Goal: Task Accomplishment & Management: Manage account settings

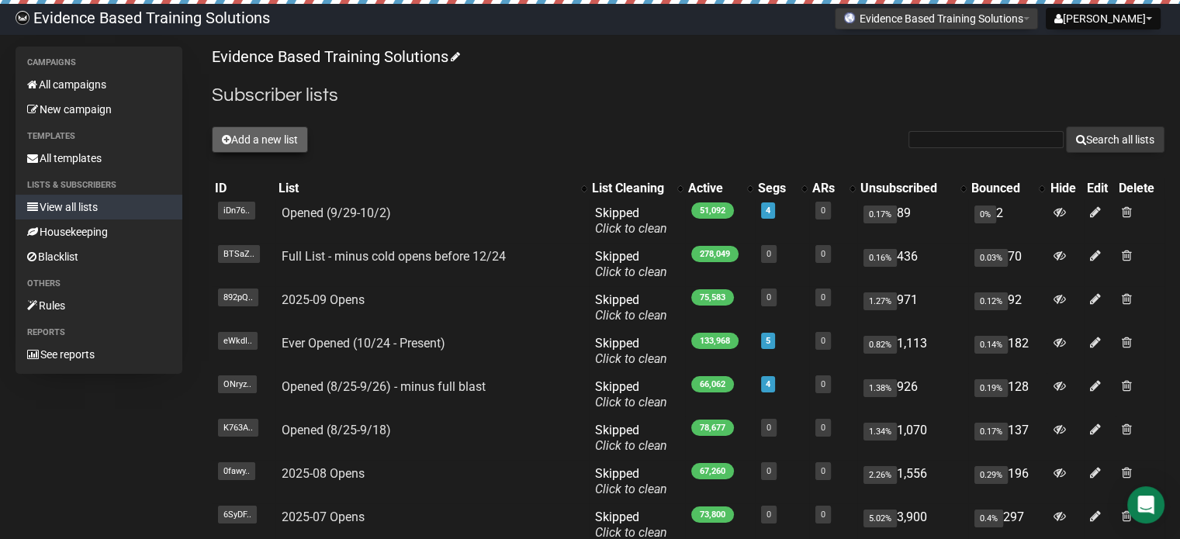
click at [274, 143] on button "Add a new list" at bounding box center [260, 139] width 96 height 26
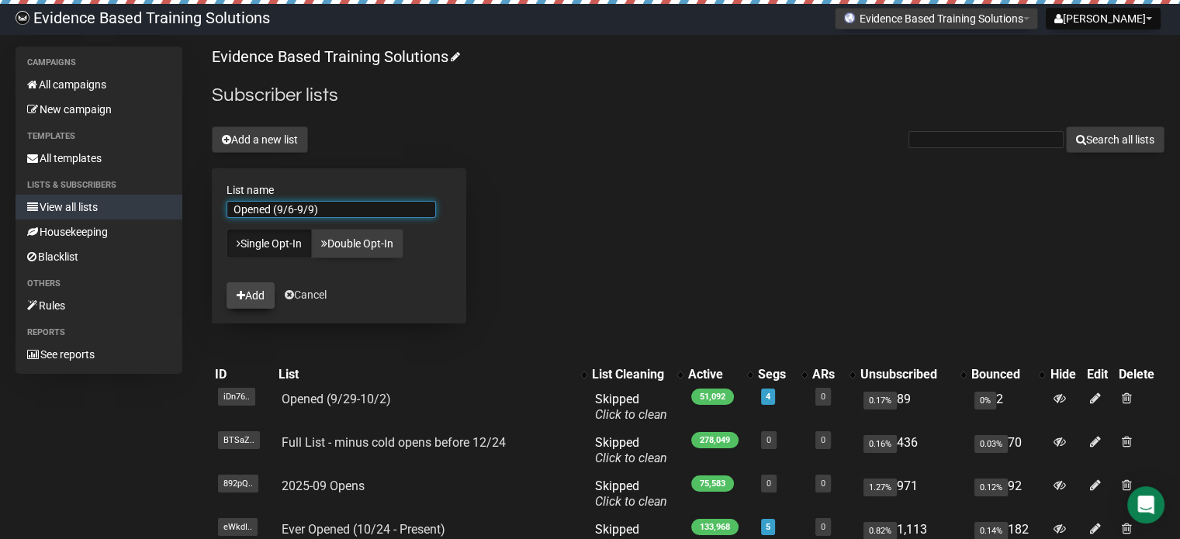
type input "Opened (9/6-9/9)"
click at [258, 288] on button "Add" at bounding box center [251, 295] width 48 height 26
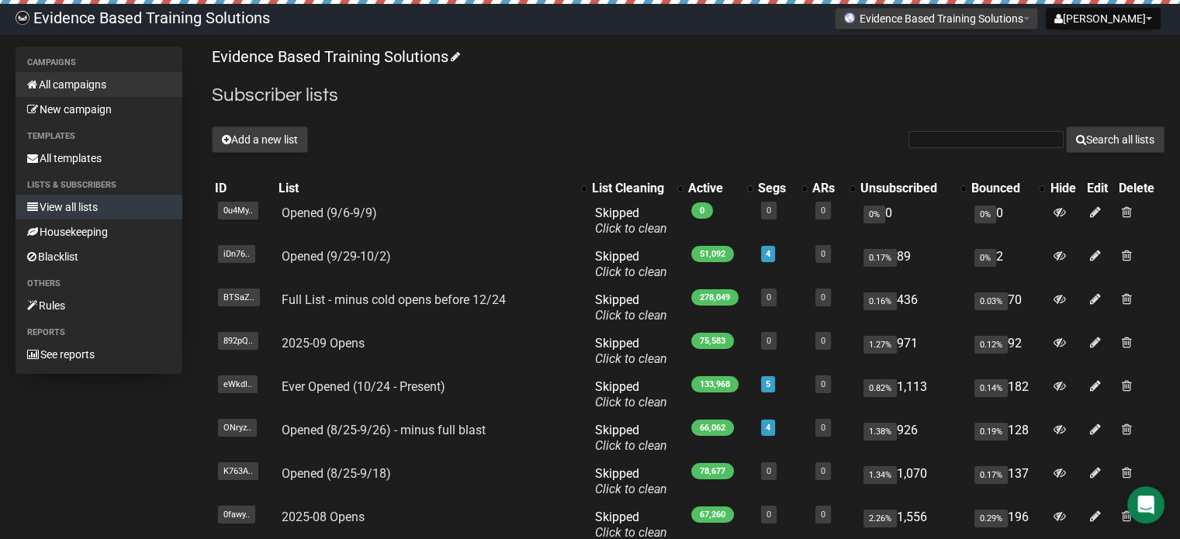
click at [111, 82] on link "All campaigns" at bounding box center [99, 84] width 167 height 25
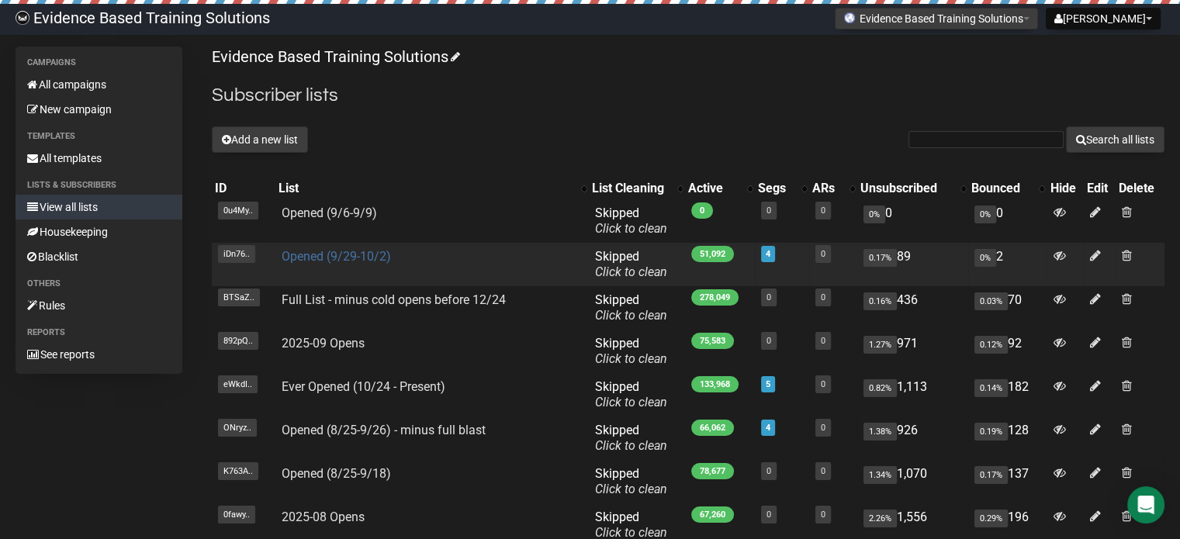
click at [352, 257] on link "Opened (9/29-10/2)" at bounding box center [336, 256] width 109 height 15
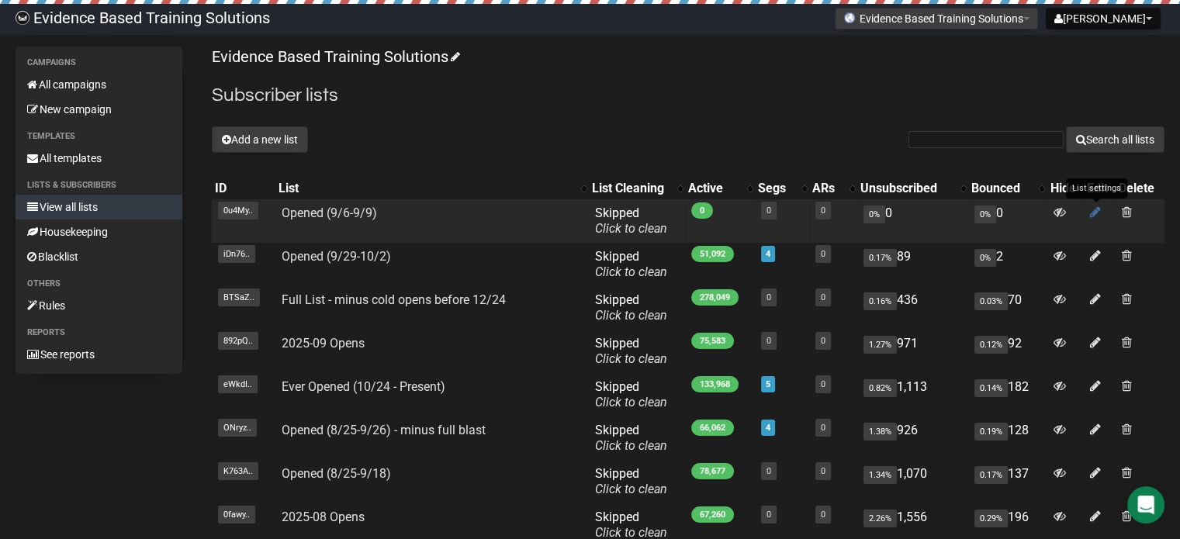
click at [1092, 209] on icon at bounding box center [1095, 212] width 11 height 13
